Goal: Check status: Check status

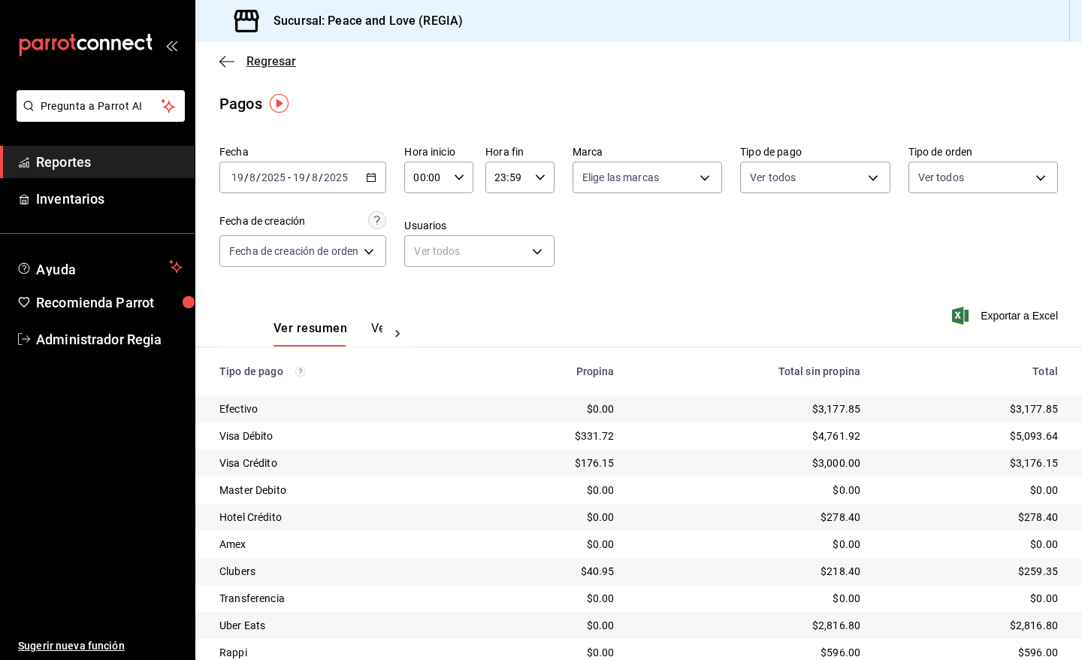
click at [252, 58] on span "Regresar" at bounding box center [271, 61] width 50 height 14
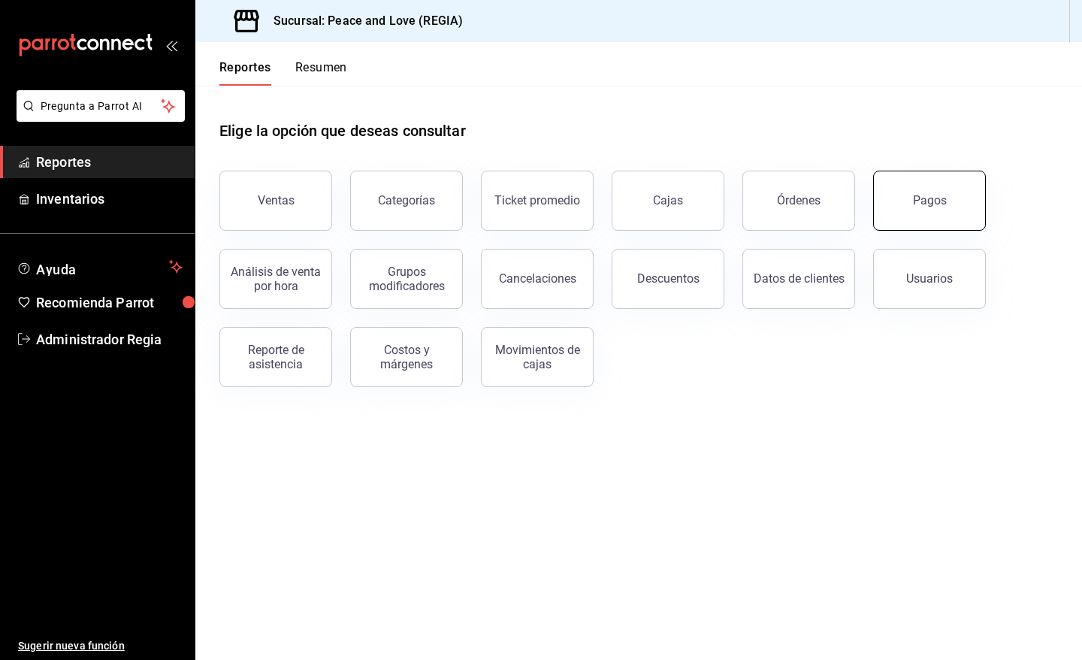
click at [917, 198] on div "Pagos" at bounding box center [930, 200] width 34 height 14
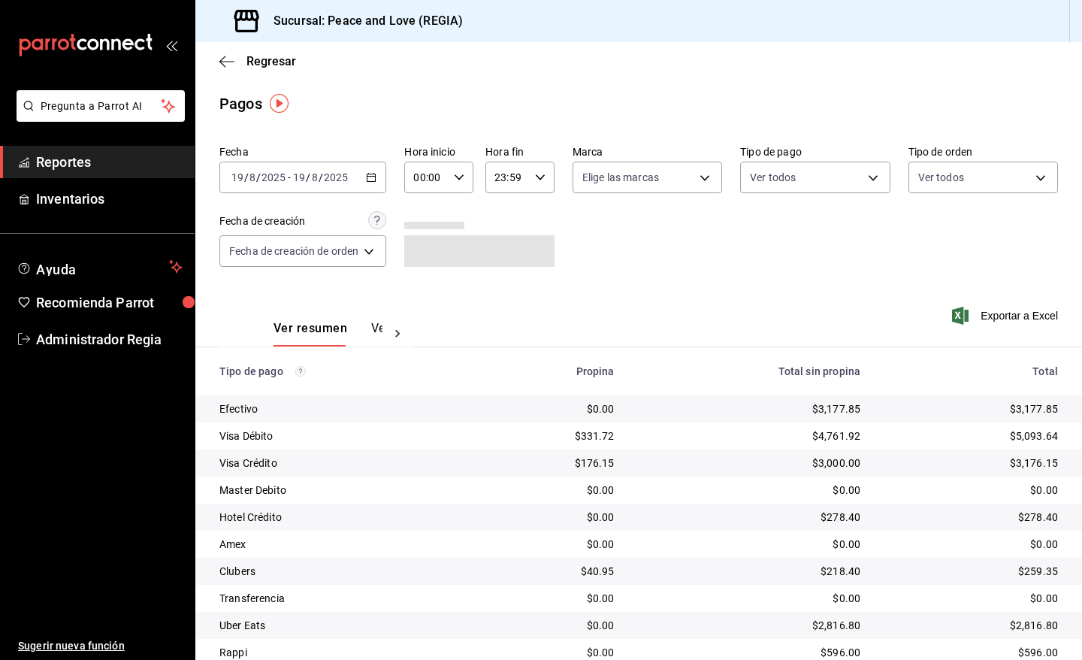
click at [376, 181] on \(Stroke\) "button" at bounding box center [371, 178] width 9 height 8
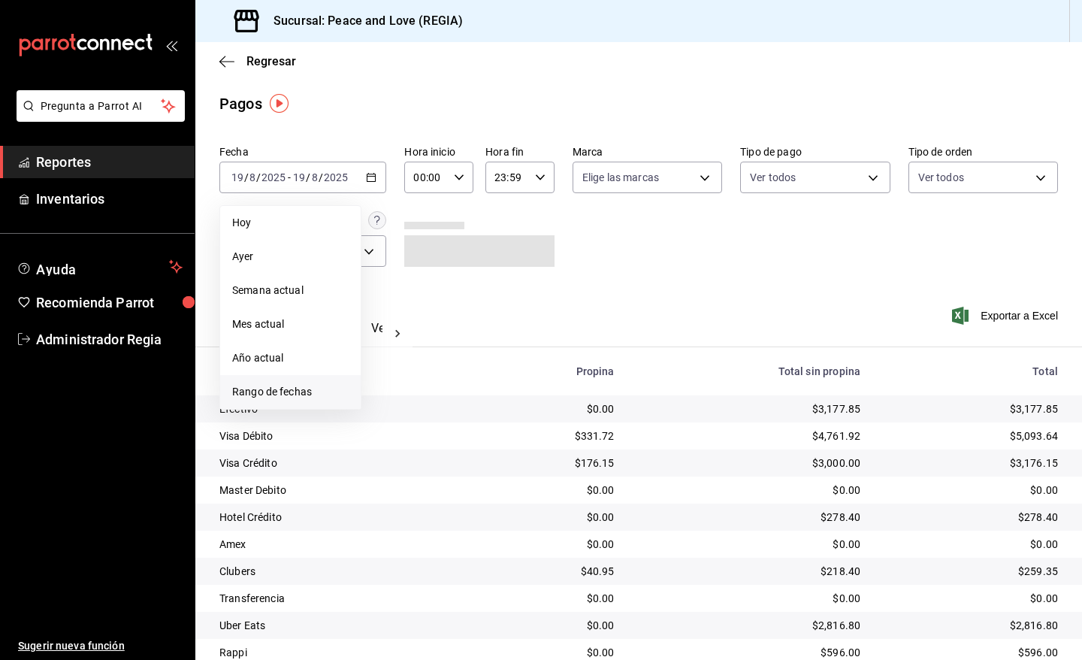
click at [295, 398] on span "Rango de fechas" at bounding box center [290, 392] width 116 height 16
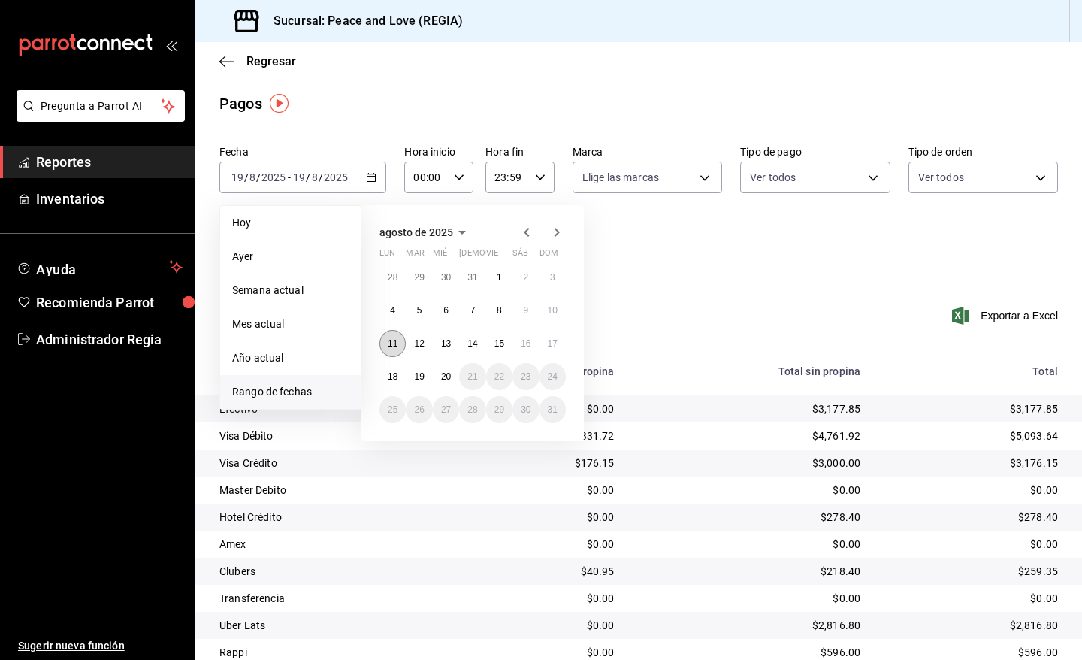
click at [399, 346] on button "11" at bounding box center [392, 343] width 26 height 27
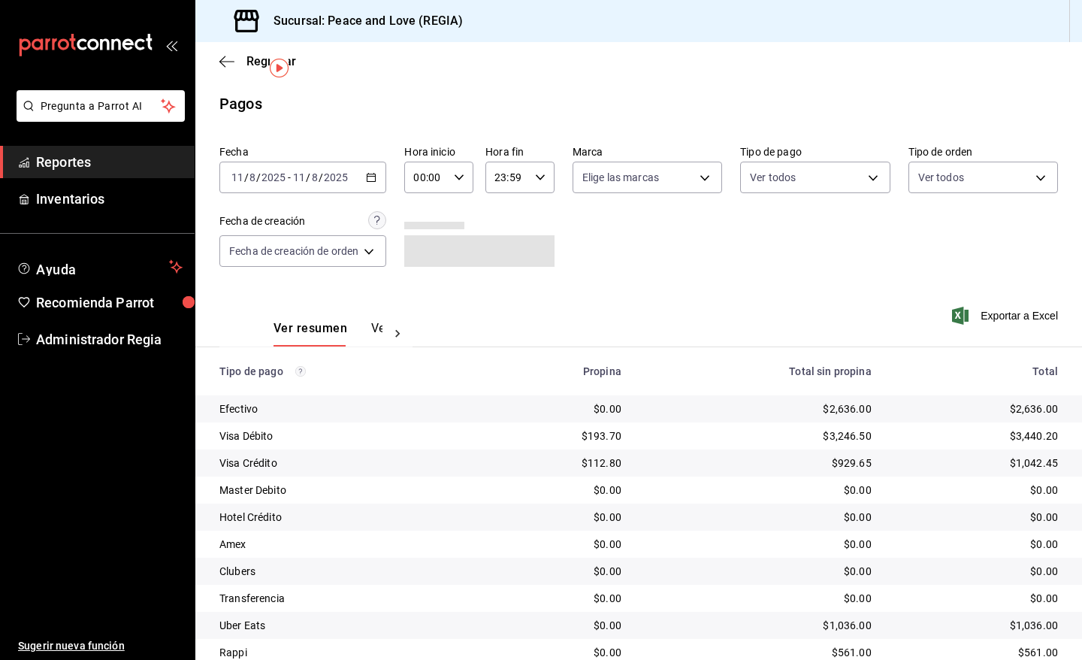
scroll to position [57, 0]
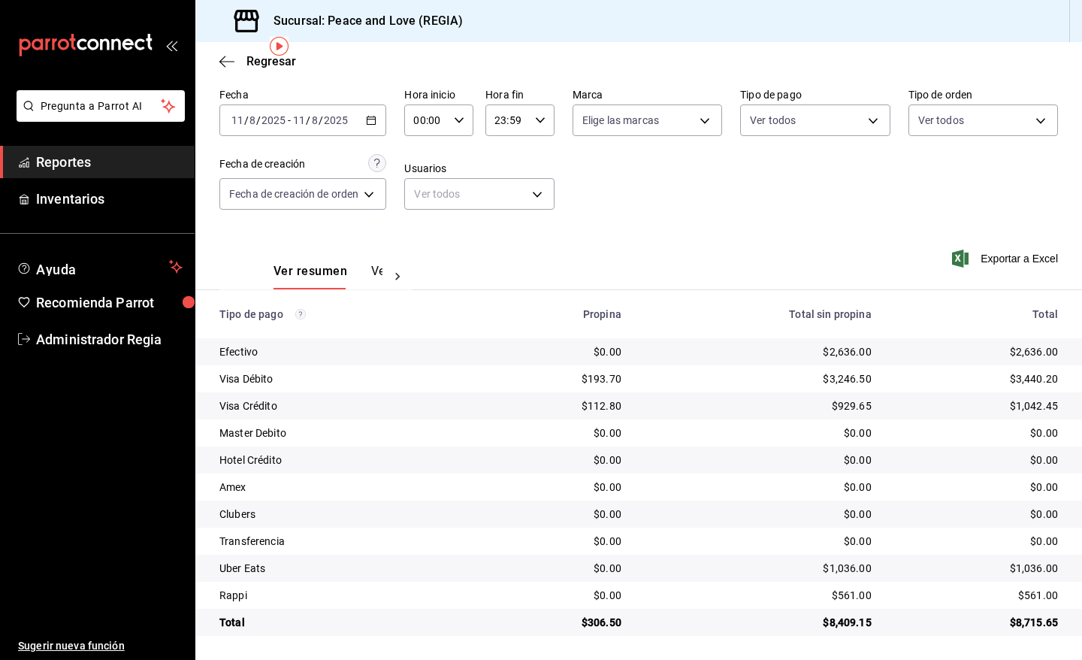
click at [372, 120] on icon "button" at bounding box center [371, 120] width 11 height 11
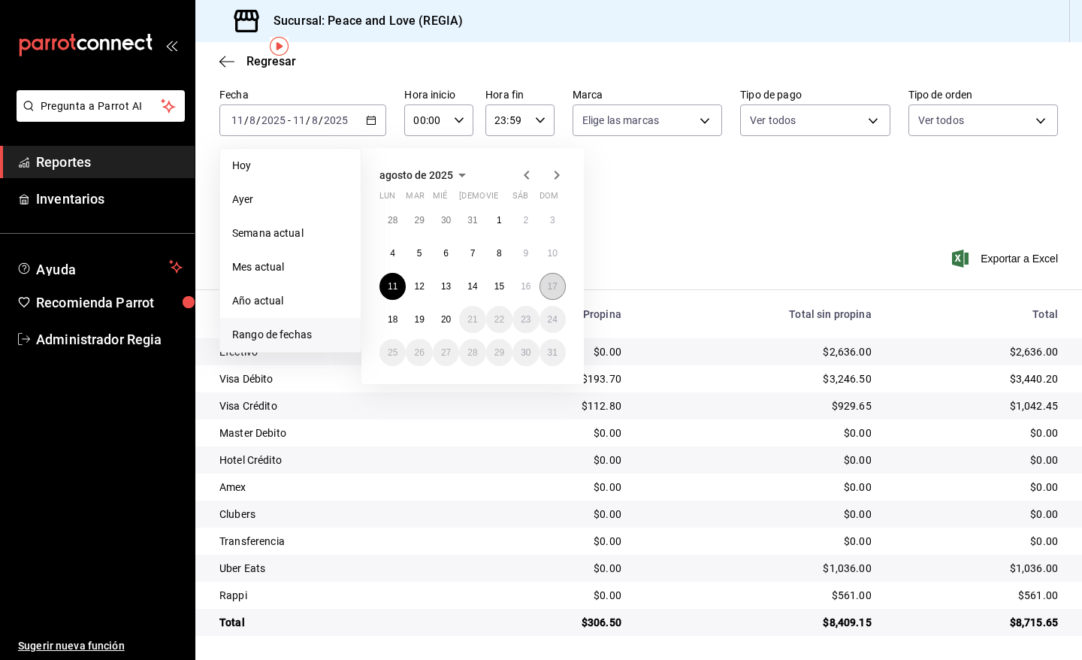
click at [554, 289] on abbr "17" at bounding box center [553, 286] width 10 height 11
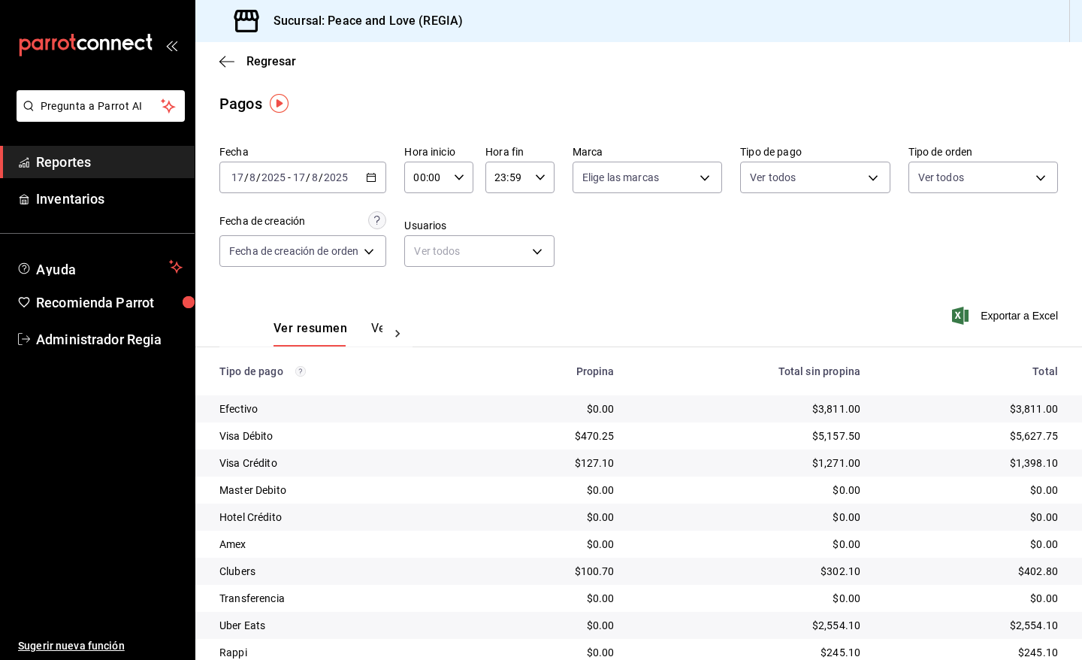
click at [376, 174] on \(Stroke\) "button" at bounding box center [371, 178] width 9 height 8
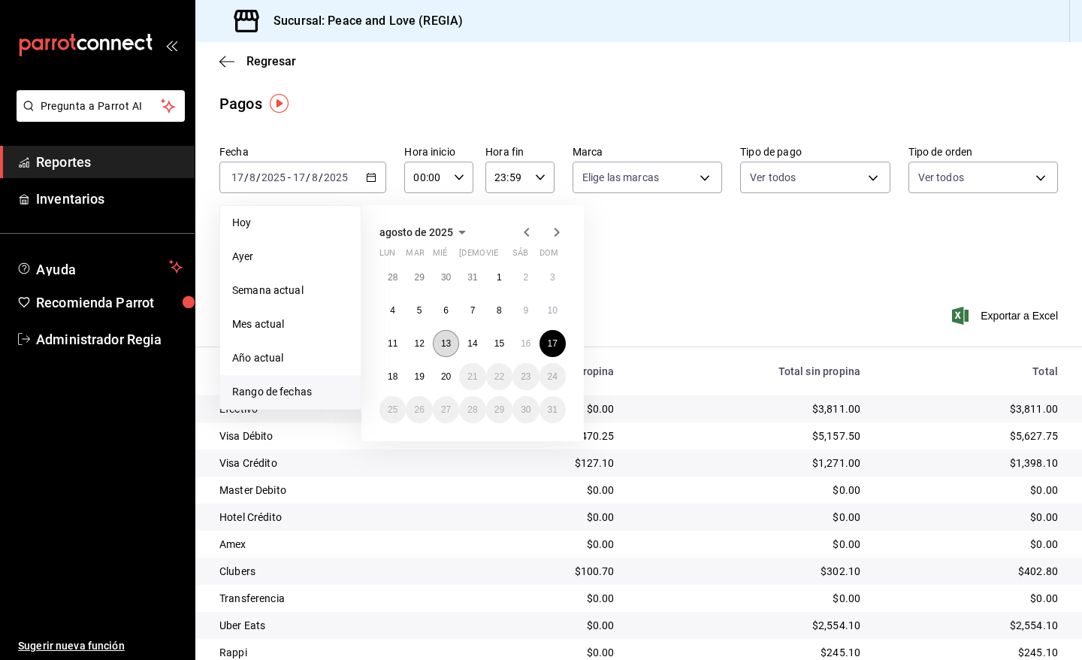
click at [442, 344] on abbr "13" at bounding box center [446, 343] width 10 height 11
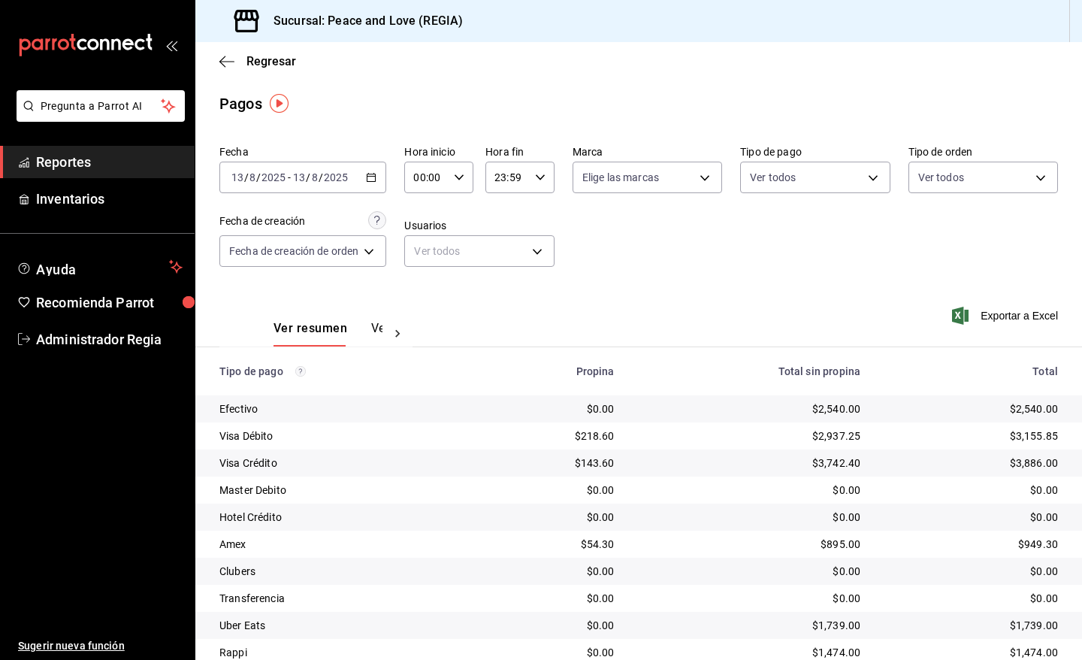
click at [376, 172] on icon "button" at bounding box center [371, 177] width 11 height 11
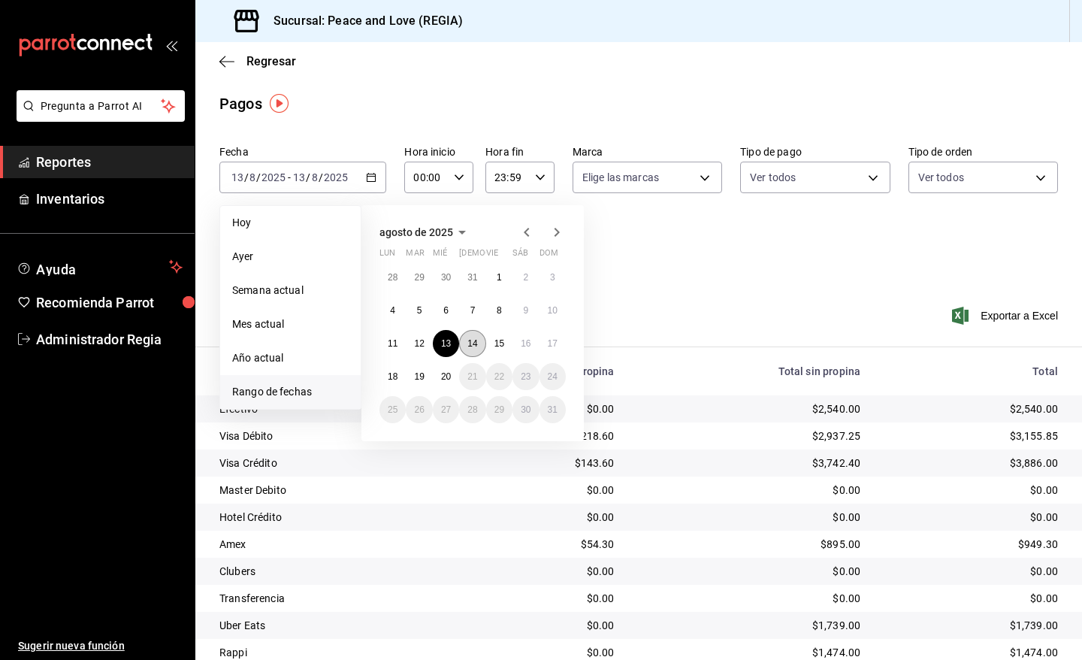
click at [473, 340] on abbr "14" at bounding box center [472, 343] width 10 height 11
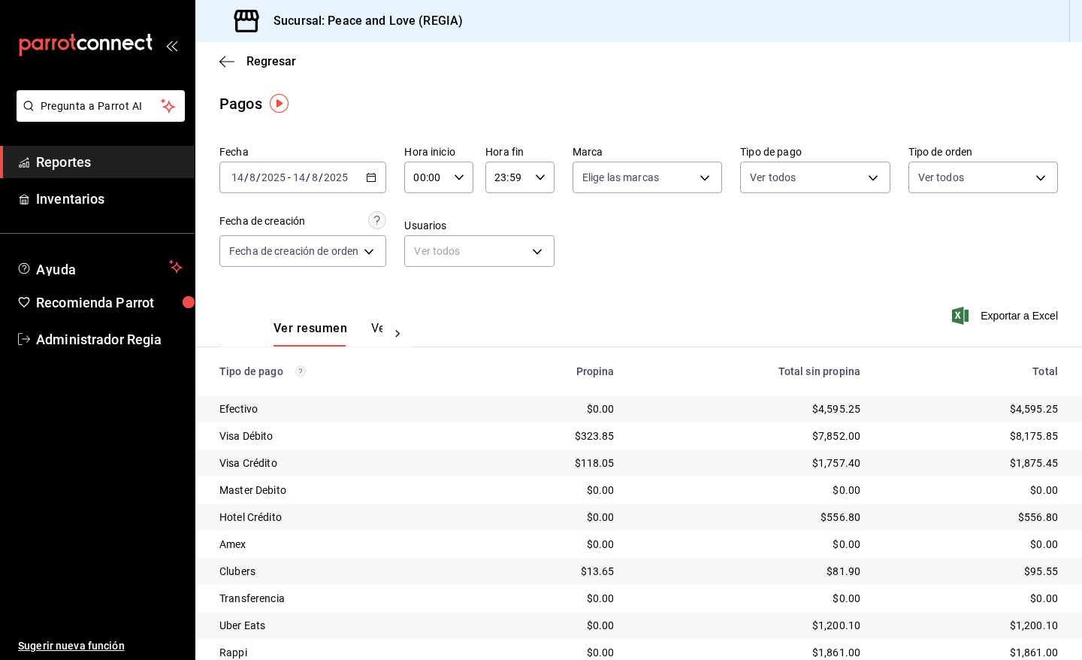
click at [369, 192] on div "[DATE] [DATE] - [DATE] [DATE]" at bounding box center [302, 178] width 167 height 32
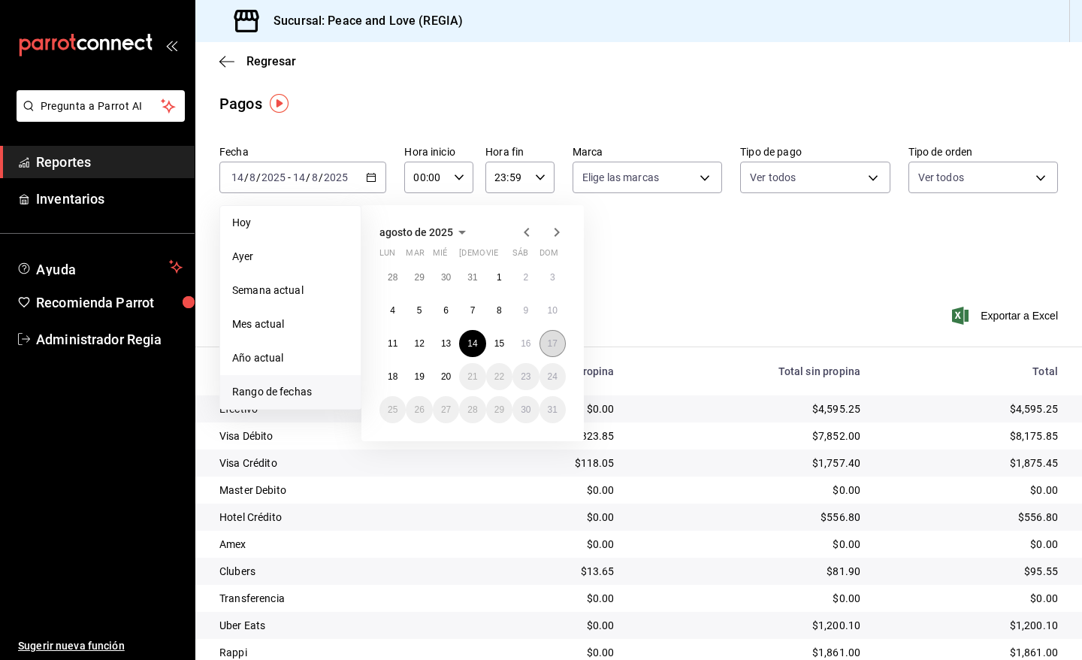
click at [564, 340] on button "17" at bounding box center [553, 343] width 26 height 27
click at [557, 346] on abbr "17" at bounding box center [553, 343] width 10 height 11
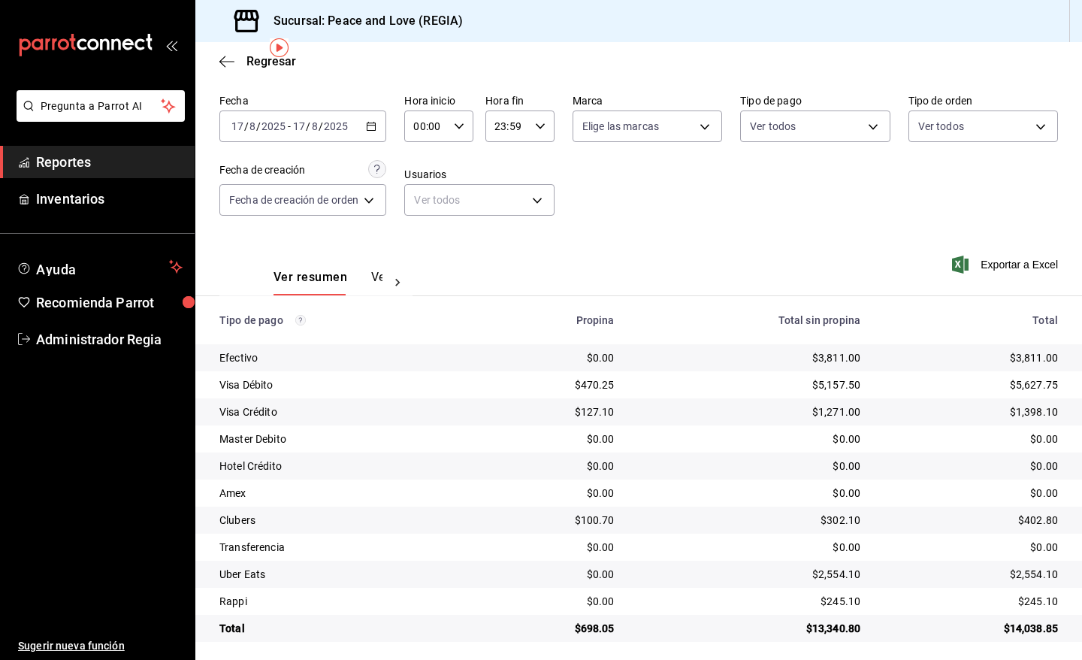
scroll to position [57, 0]
